Goal: Task Accomplishment & Management: Complete application form

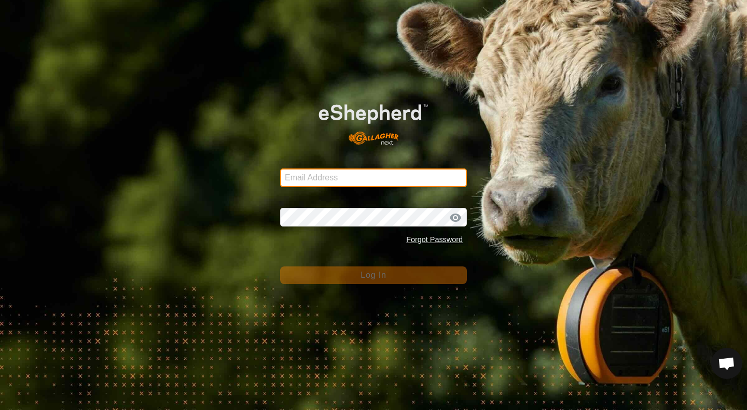
click at [325, 182] on input "Email Address" at bounding box center [373, 178] width 187 height 19
type input "[EMAIL_ADDRESS][DOMAIN_NAME]"
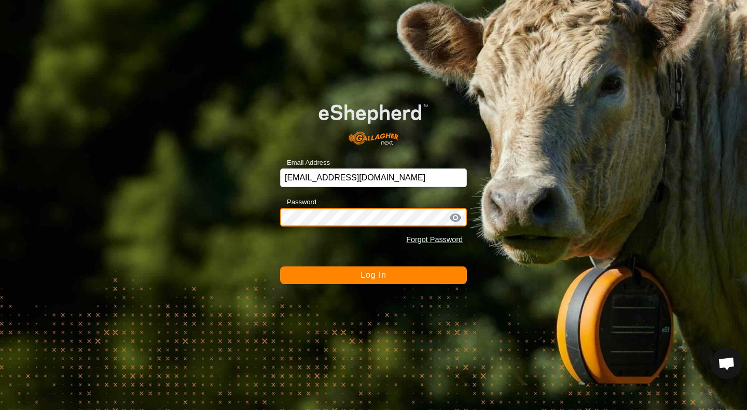
click at [280, 267] on button "Log In" at bounding box center [373, 276] width 187 height 18
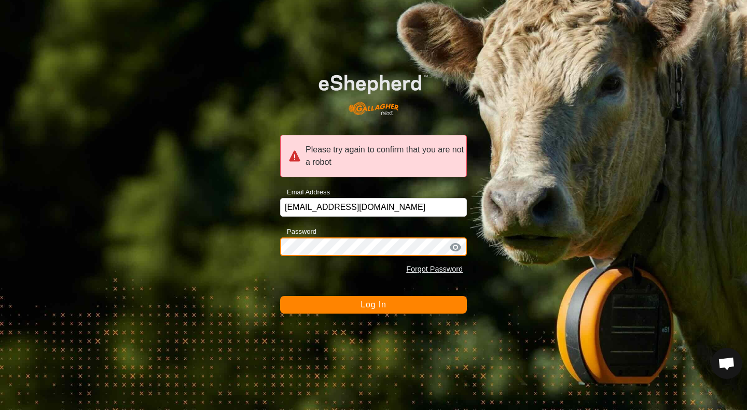
click at [280, 296] on button "Log In" at bounding box center [373, 305] width 187 height 18
click at [265, 246] on div "Please try again to confirm that you are not a robot Email Address [EMAIL_ADDRE…" at bounding box center [373, 205] width 747 height 410
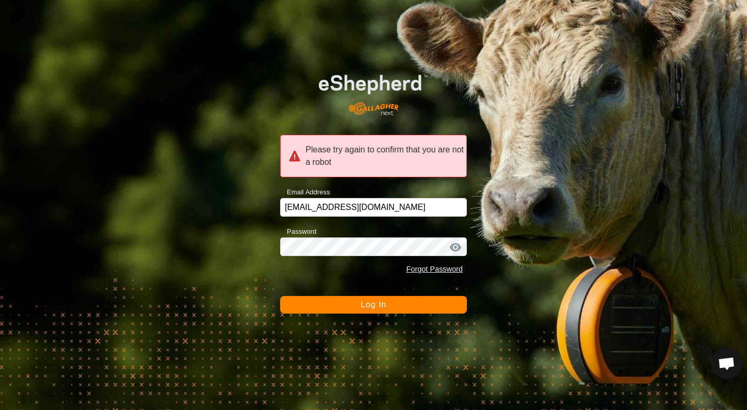
click at [457, 248] on div at bounding box center [456, 247] width 16 height 10
click at [381, 305] on span "Log In" at bounding box center [372, 304] width 25 height 9
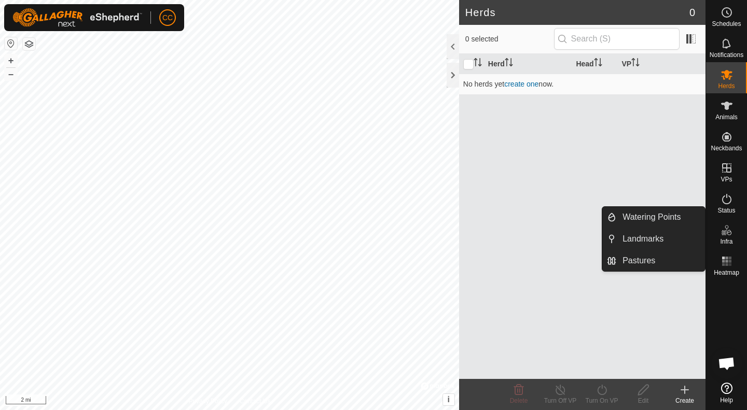
click at [513, 84] on link "create one" at bounding box center [521, 84] width 34 height 8
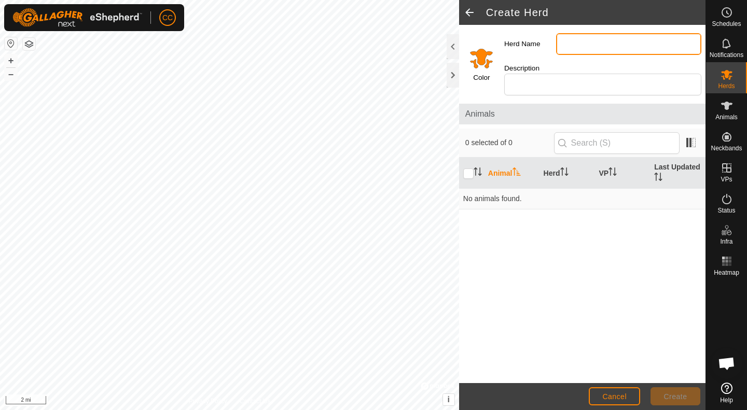
click at [586, 45] on input "Herd Name" at bounding box center [628, 44] width 145 height 22
type input "F"
type input "Hefeirs"
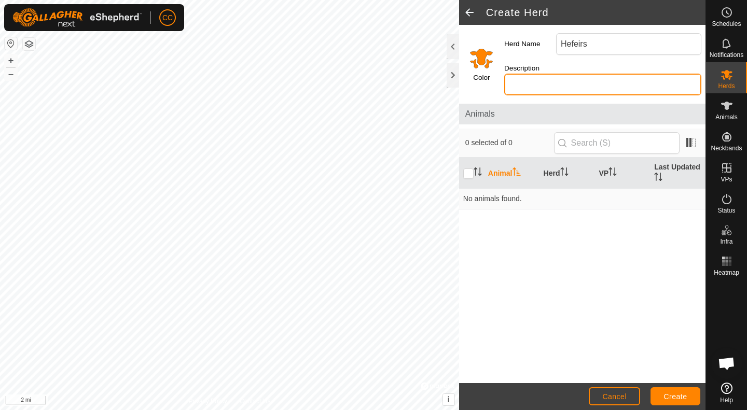
click at [545, 86] on input "Description" at bounding box center [602, 85] width 197 height 22
type input "1st Calf Hfrs"
click at [482, 60] on input "Select a color" at bounding box center [481, 58] width 25 height 25
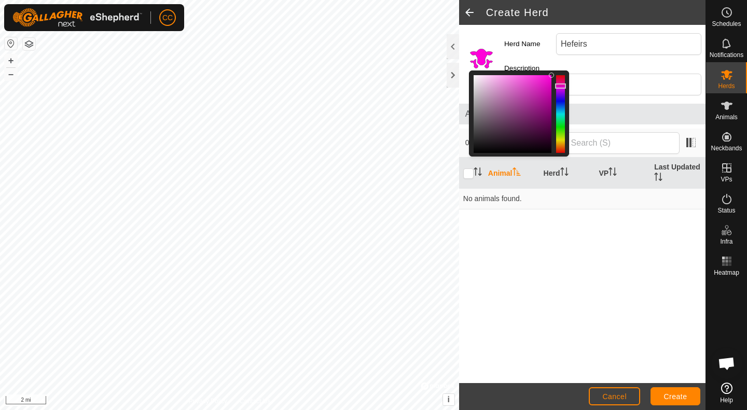
click at [561, 86] on div at bounding box center [560, 114] width 9 height 78
click at [561, 86] on div at bounding box center [560, 86] width 11 height 5
click at [563, 88] on div at bounding box center [560, 88] width 11 height 5
click at [543, 82] on div at bounding box center [513, 114] width 78 height 78
click at [547, 78] on div at bounding box center [513, 114] width 78 height 78
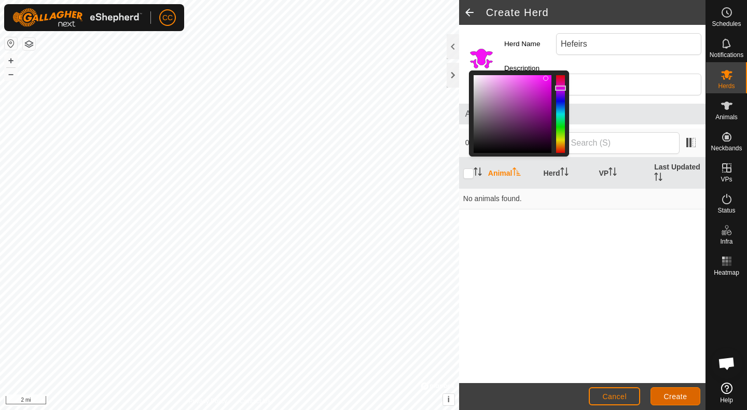
click at [675, 393] on span "Create" at bounding box center [675, 397] width 23 height 8
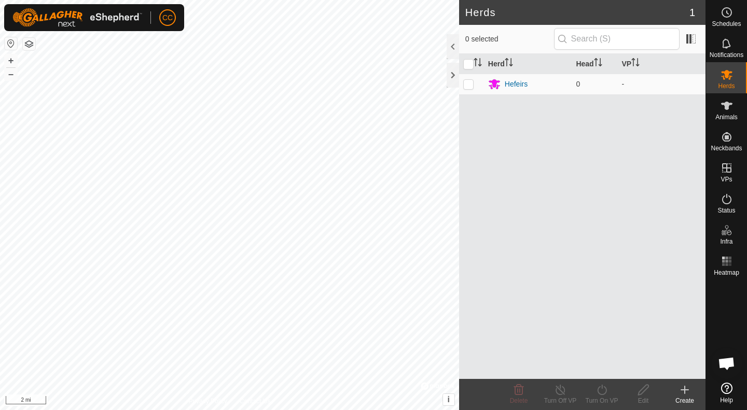
click at [518, 89] on div "Hefeirs" at bounding box center [516, 84] width 23 height 11
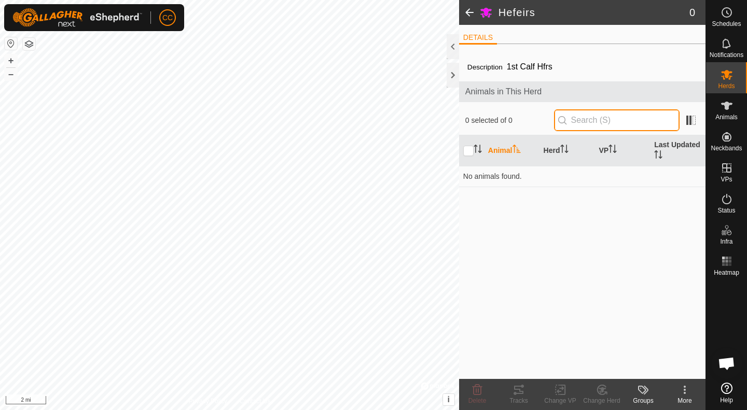
click at [574, 124] on input "text" at bounding box center [617, 120] width 126 height 22
click at [719, 118] on span "Animals" at bounding box center [726, 117] width 22 height 6
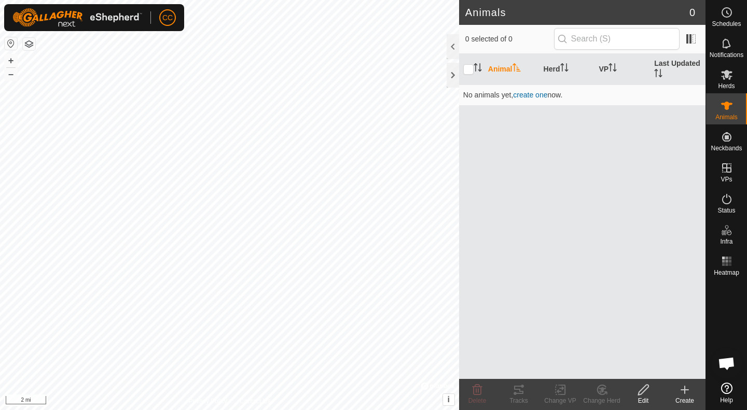
click at [719, 118] on span "Animals" at bounding box center [726, 117] width 22 height 6
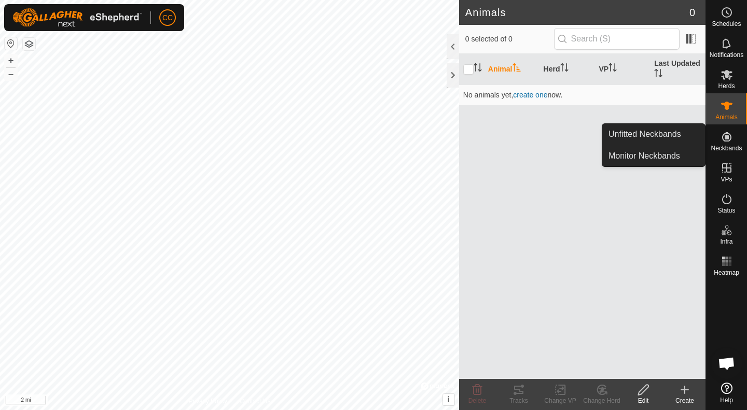
click at [728, 136] on icon at bounding box center [726, 136] width 9 height 9
click at [661, 137] on link "Unfitted Neckbands" at bounding box center [653, 134] width 103 height 21
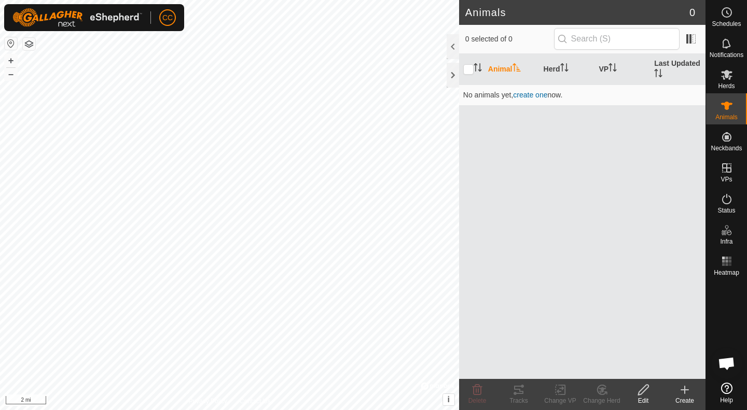
click at [705, 410] on p-menu "Unfitted Neckbands Monitor Neckbands" at bounding box center [705, 410] width 0 height 0
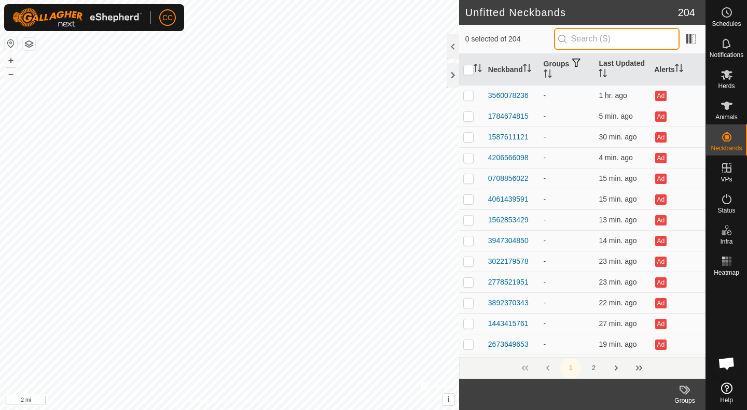
click at [588, 35] on input "text" at bounding box center [617, 39] width 126 height 22
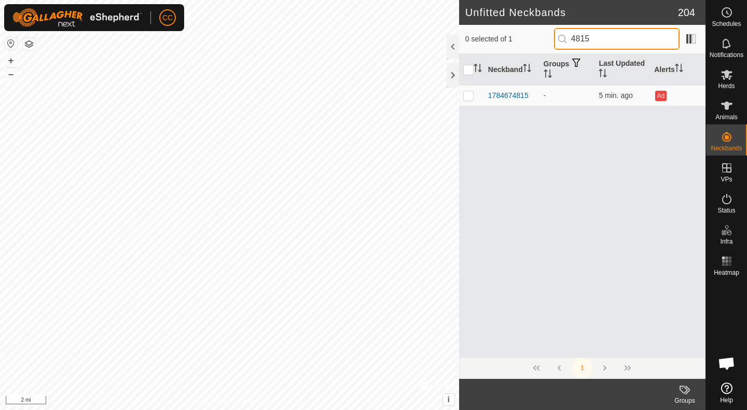
type input "4815"
click at [510, 91] on div "1784674815" at bounding box center [508, 95] width 40 height 11
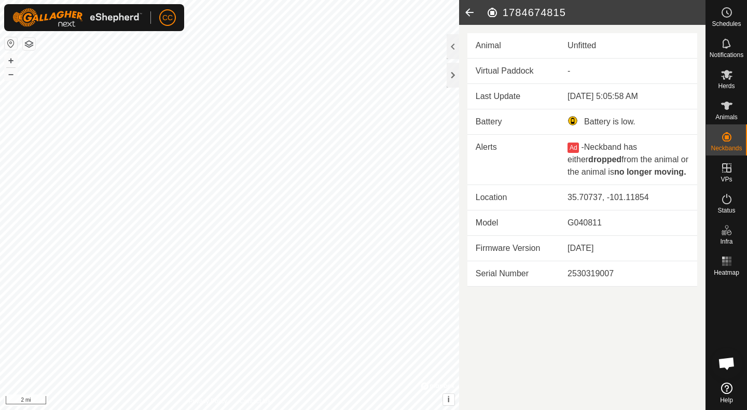
click at [565, 72] on td "-" at bounding box center [628, 71] width 138 height 25
click at [469, 17] on icon at bounding box center [469, 12] width 21 height 25
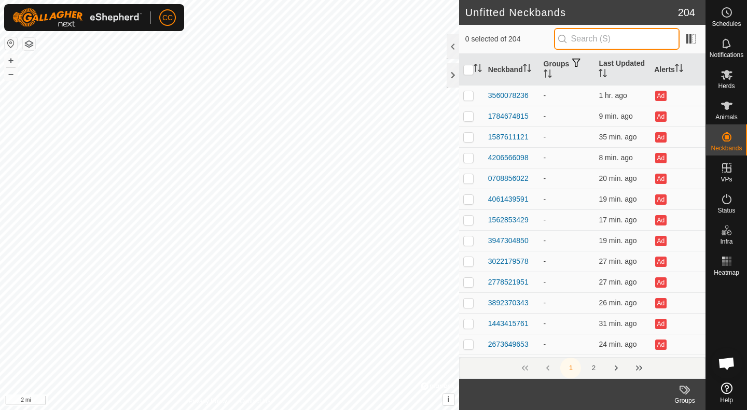
click at [624, 42] on input "text" at bounding box center [617, 39] width 126 height 22
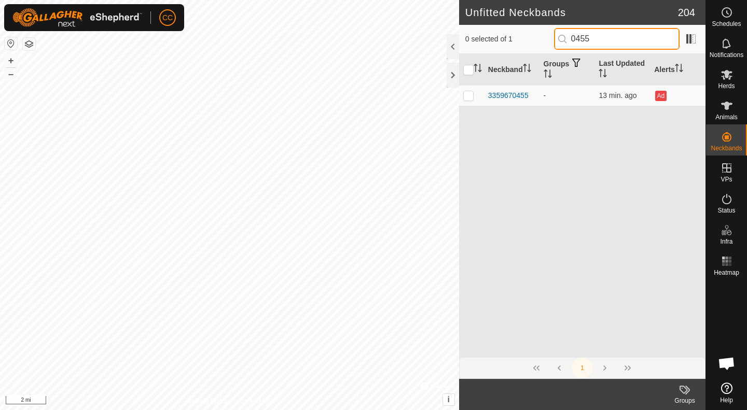
type input "0455"
click at [470, 93] on p-checkbox at bounding box center [468, 95] width 10 height 8
checkbox input "true"
click at [468, 93] on p-checkbox at bounding box center [468, 95] width 10 height 8
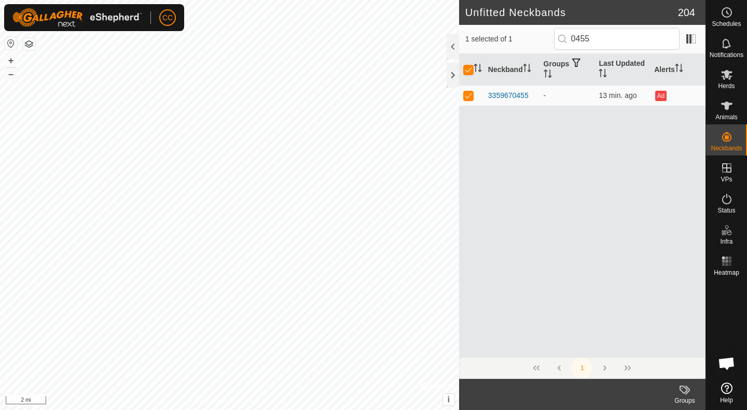
checkbox input "false"
click at [508, 98] on div "3359670455" at bounding box center [508, 95] width 40 height 11
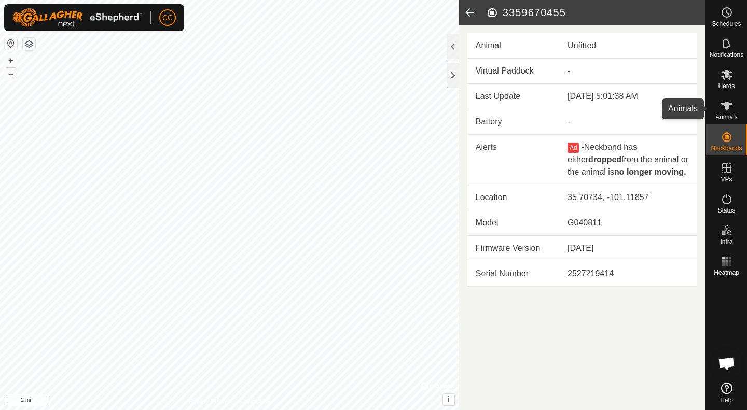
click at [731, 109] on icon at bounding box center [726, 106] width 12 height 12
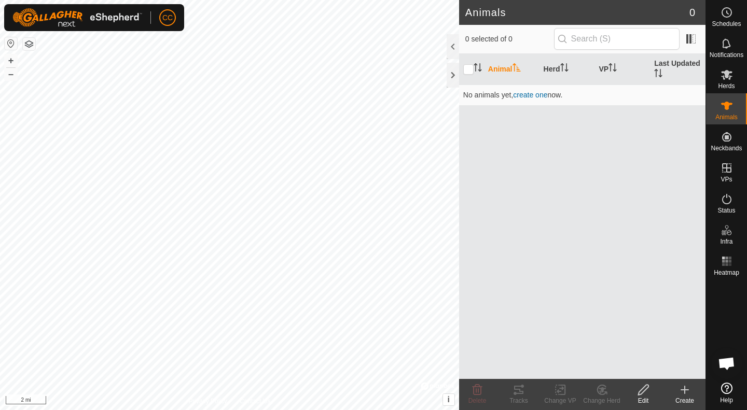
click at [682, 391] on icon at bounding box center [684, 390] width 12 height 12
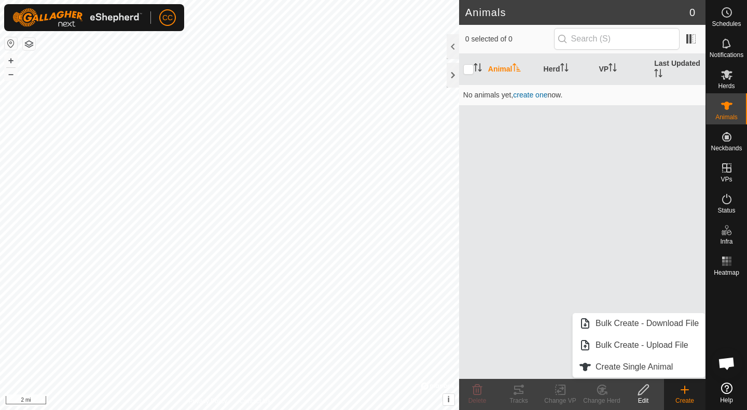
click at [641, 367] on link "Create Single Animal" at bounding box center [639, 367] width 132 height 21
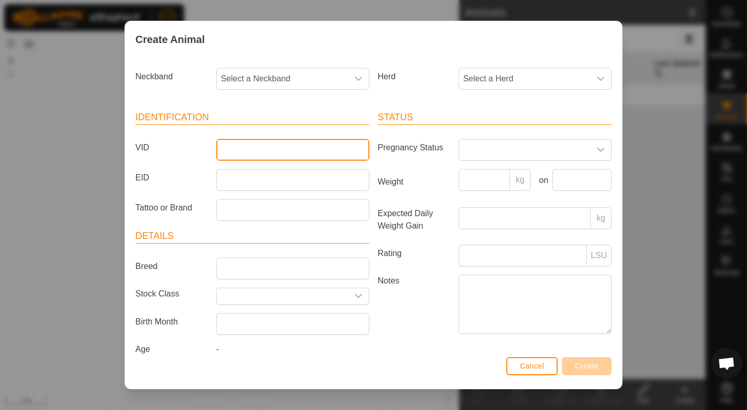
click at [283, 144] on input "VID" at bounding box center [292, 150] width 153 height 22
type input "9"
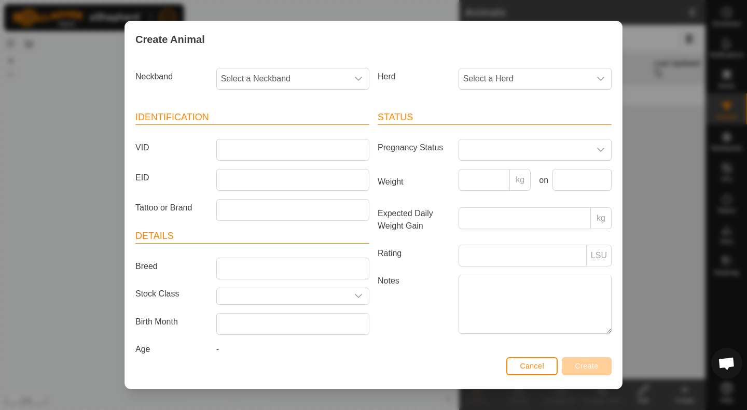
click at [262, 70] on span "Select a Neckband" at bounding box center [282, 78] width 131 height 21
type input "9591"
click at [243, 132] on li "4061439591" at bounding box center [291, 132] width 149 height 21
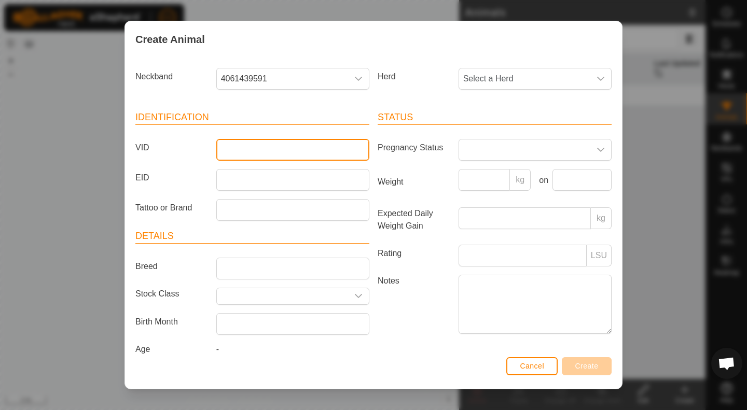
click at [243, 150] on input "VID" at bounding box center [292, 150] width 153 height 22
type input "4333"
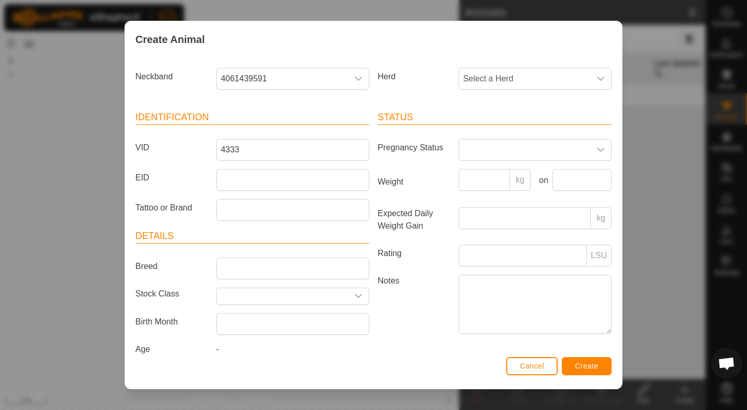
click at [597, 79] on icon "dropdown trigger" at bounding box center [600, 79] width 7 height 4
click at [506, 154] on li "Hefeirs" at bounding box center [534, 154] width 149 height 21
click at [527, 365] on span "Cancel" at bounding box center [532, 366] width 24 height 8
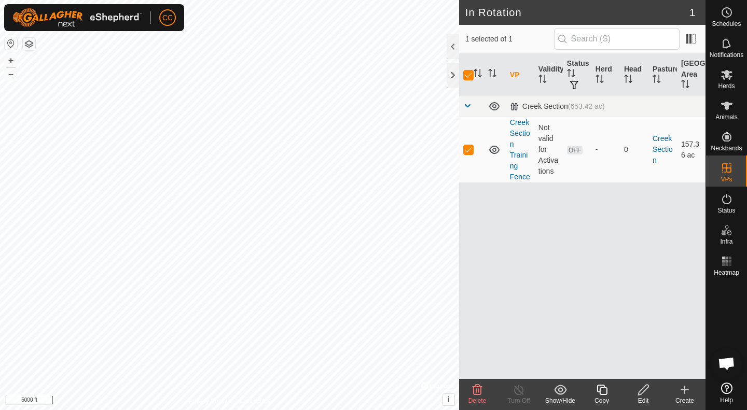
checkbox input "false"
